Goal: Transaction & Acquisition: Purchase product/service

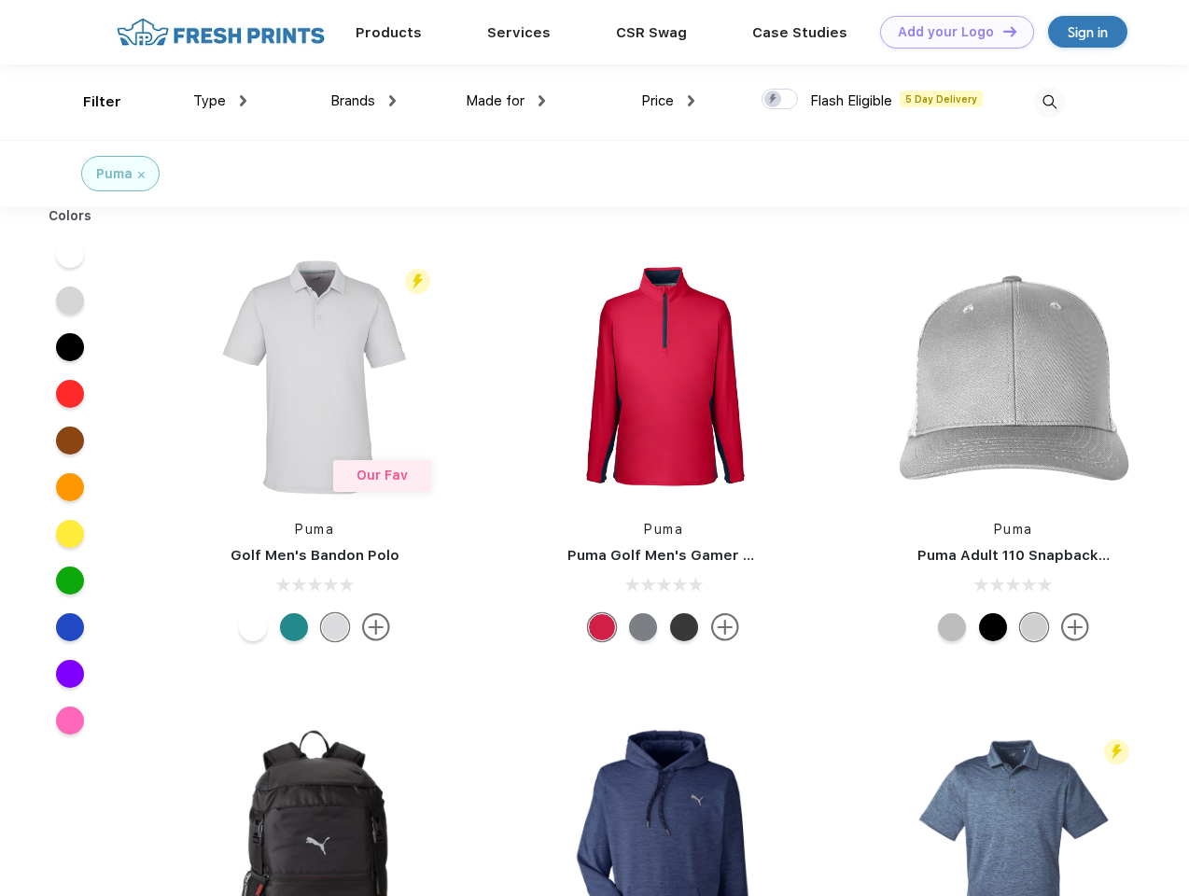
scroll to position [1, 0]
click at [950, 32] on link "Add your Logo Design Tool" at bounding box center [957, 32] width 154 height 33
click at [0, 0] on div "Design Tool" at bounding box center [0, 0] width 0 height 0
click at [1001, 31] on link "Add your Logo Design Tool" at bounding box center [957, 32] width 154 height 33
click at [90, 102] on div "Filter" at bounding box center [102, 101] width 38 height 21
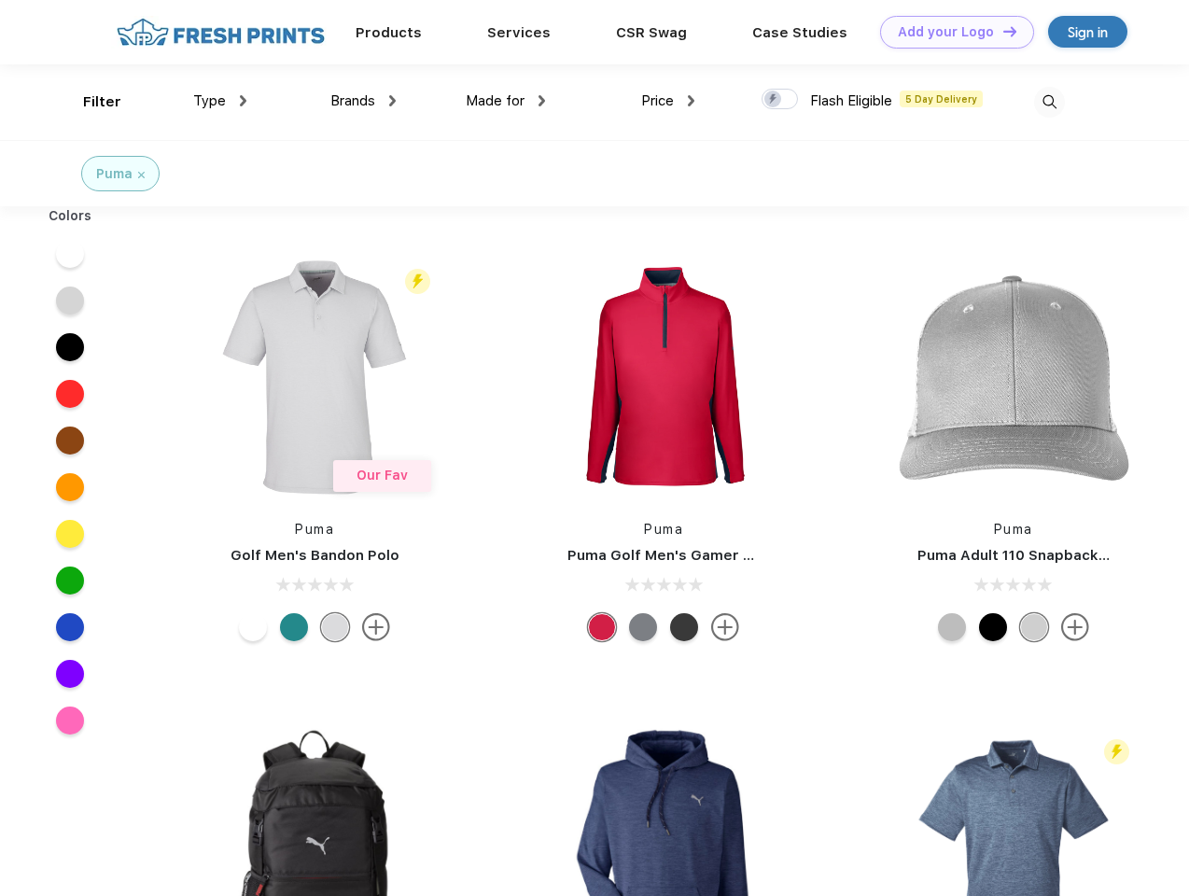
click at [220, 101] on span "Type" at bounding box center [209, 100] width 33 height 17
click at [363, 101] on span "Brands" at bounding box center [352, 100] width 45 height 17
click at [506, 101] on span "Made for" at bounding box center [495, 100] width 59 height 17
click at [668, 101] on span "Price" at bounding box center [657, 100] width 33 height 17
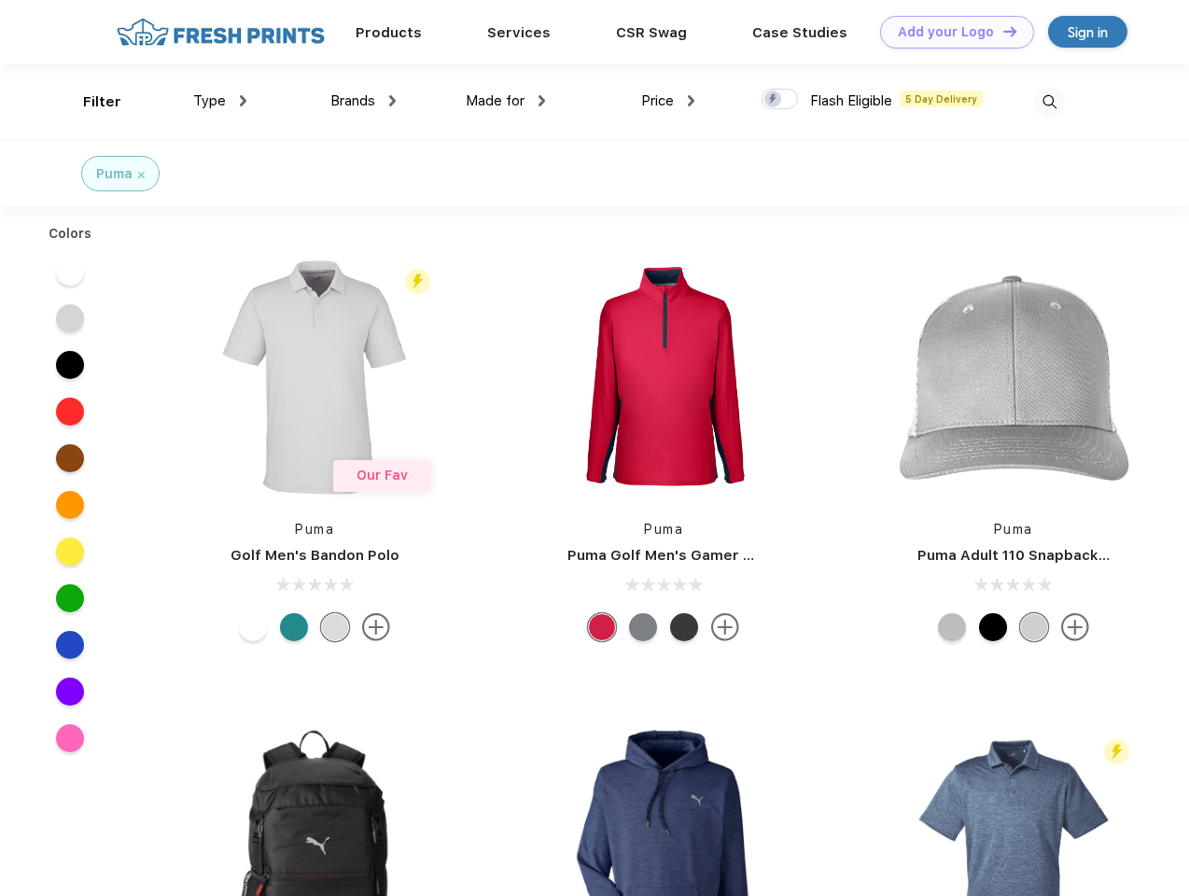
click at [780, 100] on div at bounding box center [779, 99] width 36 height 21
click at [773, 100] on input "checkbox" at bounding box center [767, 94] width 12 height 12
click at [1049, 102] on img at bounding box center [1049, 102] width 31 height 31
